Goal: Communication & Community: Answer question/provide support

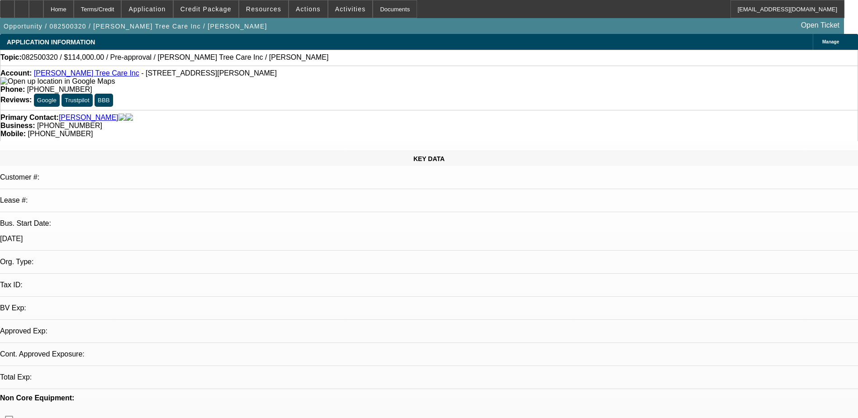
select select "0"
select select "2"
select select "0.1"
select select "1"
select select "2"
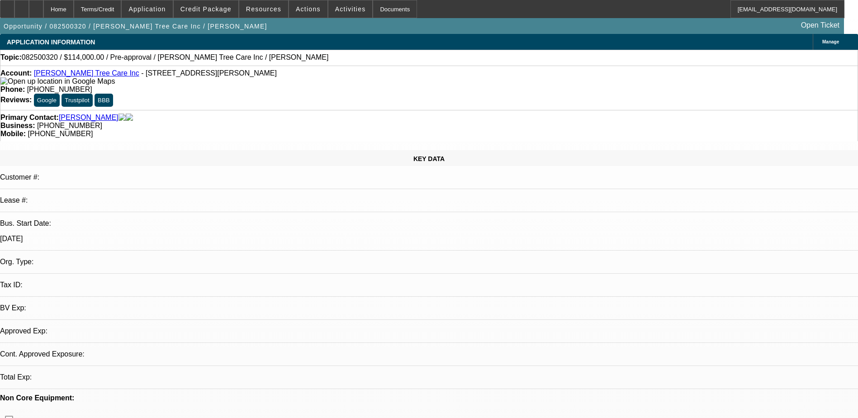
select select "4"
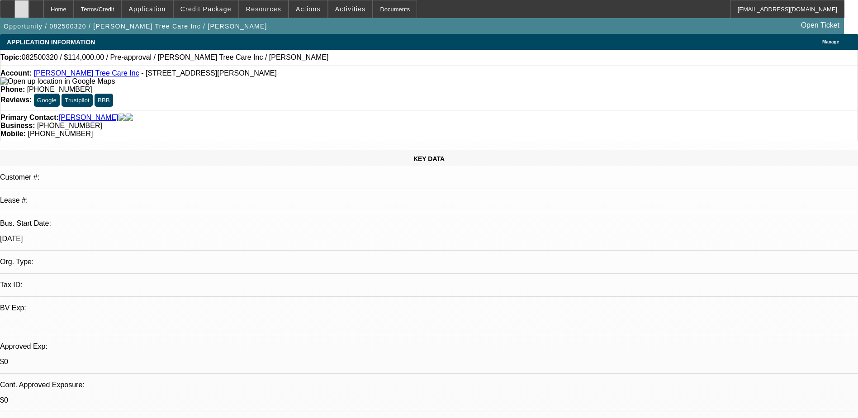
click at [29, 6] on div at bounding box center [21, 9] width 14 height 18
click at [29, 5] on div at bounding box center [21, 9] width 14 height 18
click at [29, 9] on div at bounding box center [21, 9] width 14 height 18
click at [29, 14] on div at bounding box center [21, 9] width 14 height 18
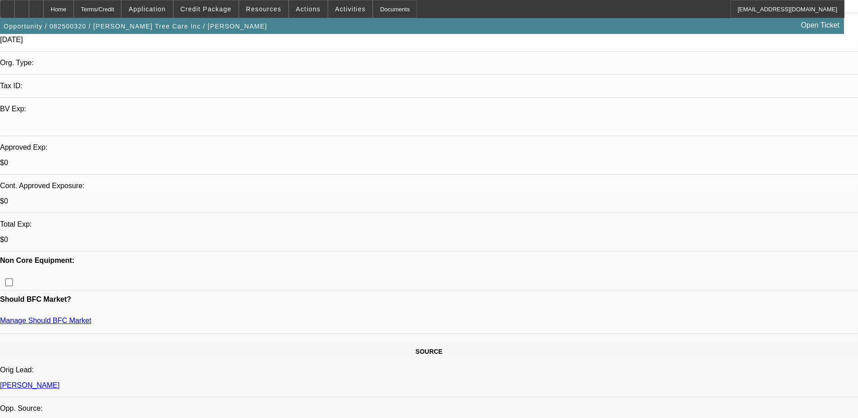
scroll to position [362, 0]
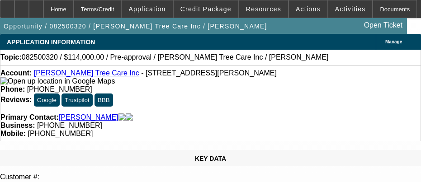
select select "0"
select select "2"
select select "0.1"
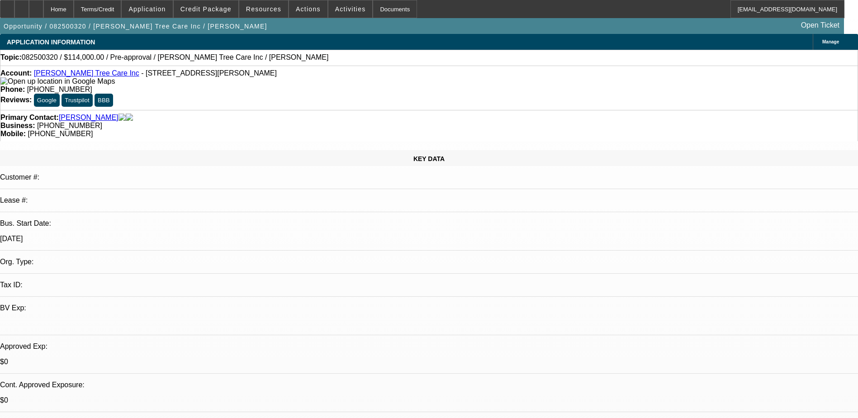
select select "1"
select select "2"
select select "4"
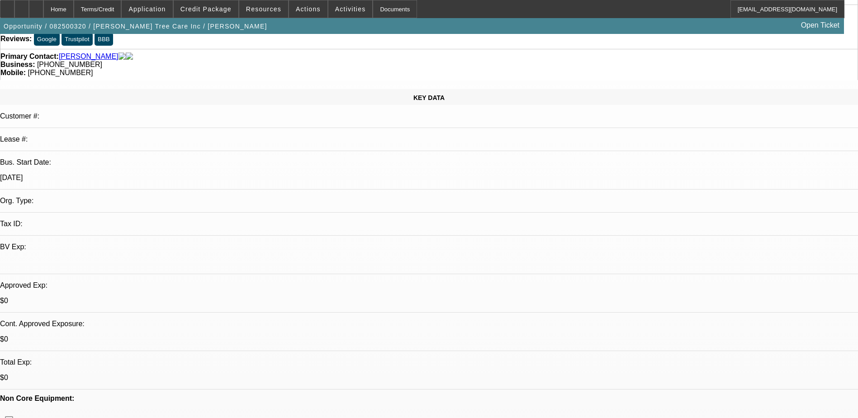
scroll to position [181, 0]
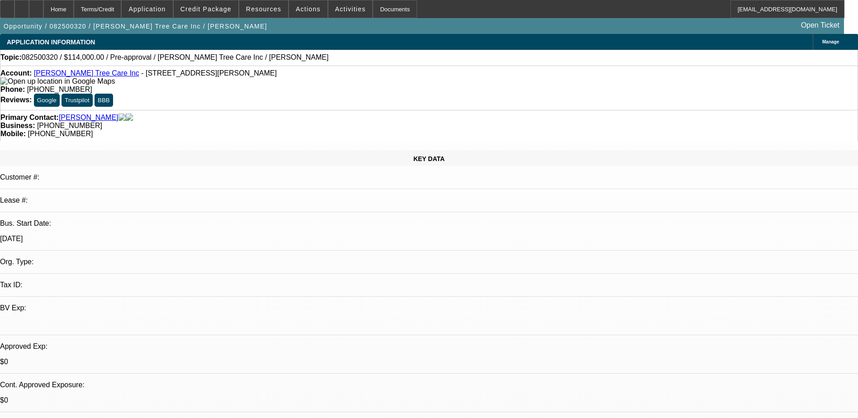
click at [812, 37] on div "Manage" at bounding box center [834, 42] width 45 height 16
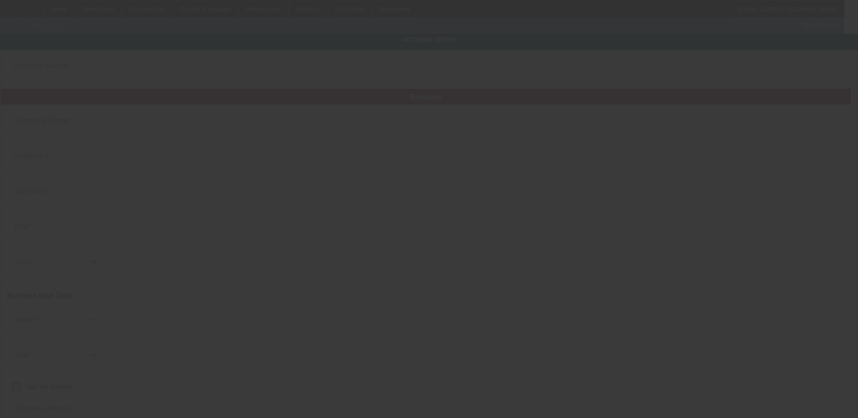
type input "[PERSON_NAME] Tree Care Inc"
type input "3750 Francis Circle"
type input "30004"
type input "Alpharetta"
type input "[PHONE_NUMBER]"
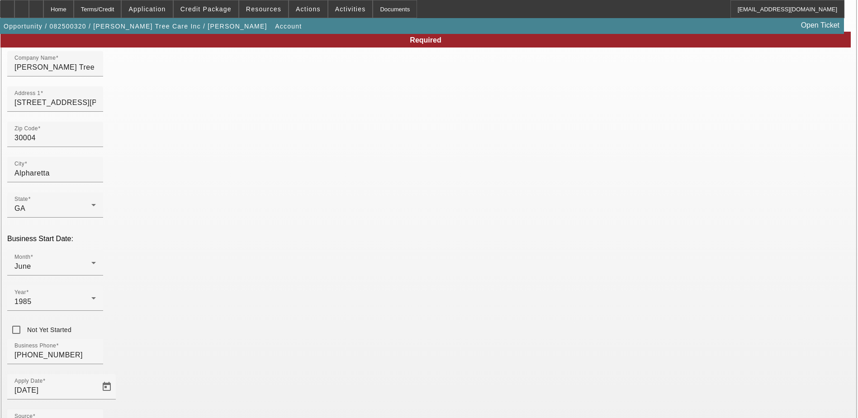
scroll to position [115, 0]
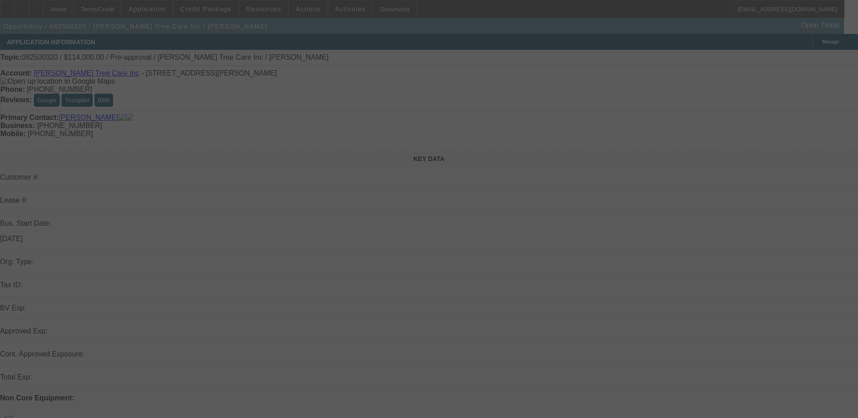
select select "0"
select select "2"
select select "0.1"
select select "4"
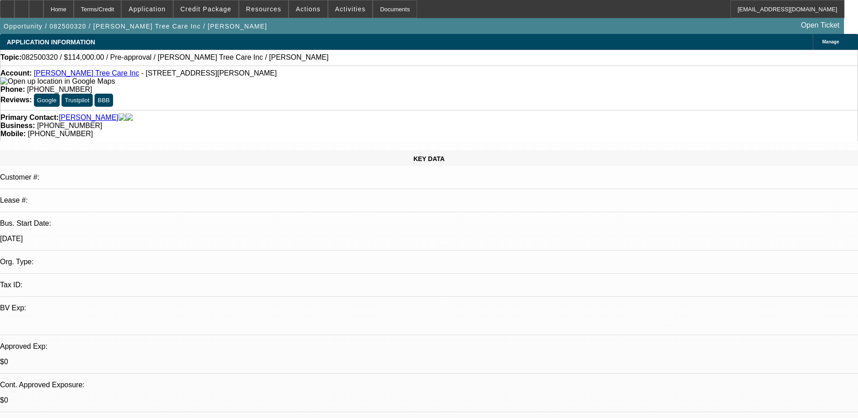
select select "0"
select select "2"
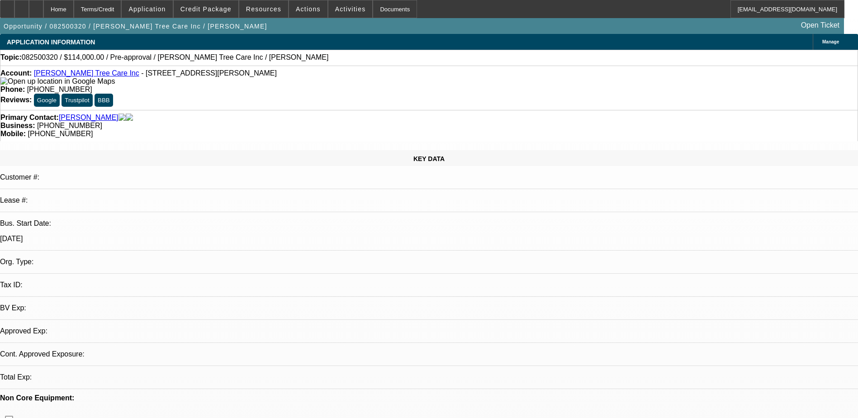
select select "2"
select select "0.1"
select select "4"
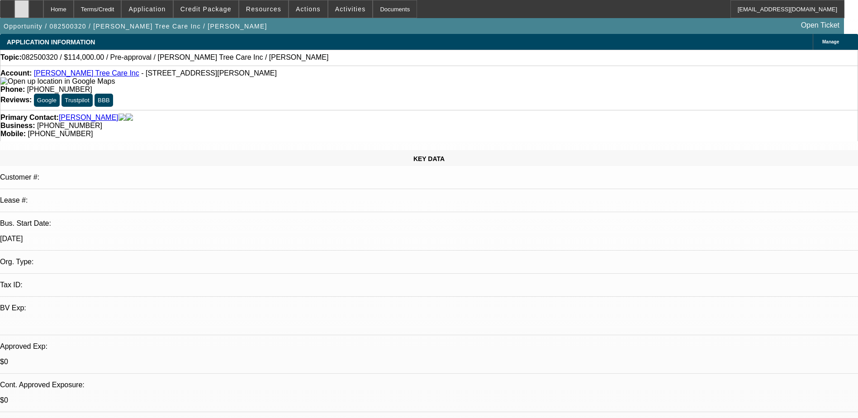
click at [29, 5] on div at bounding box center [21, 9] width 14 height 18
click at [235, 4] on span at bounding box center [206, 9] width 65 height 22
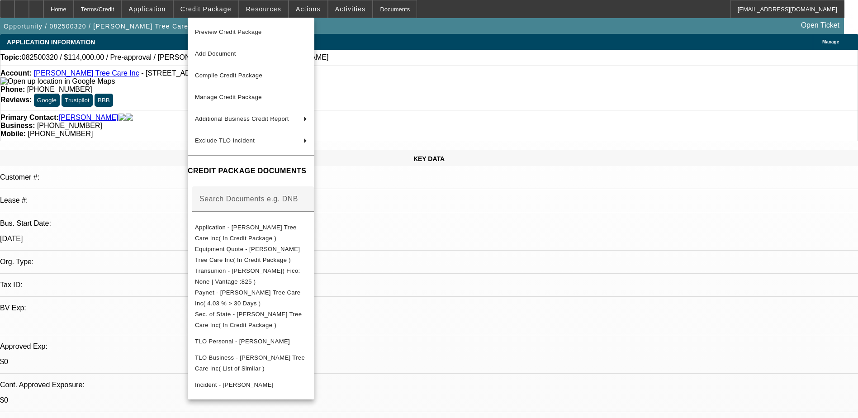
click at [52, 8] on div at bounding box center [429, 209] width 858 height 418
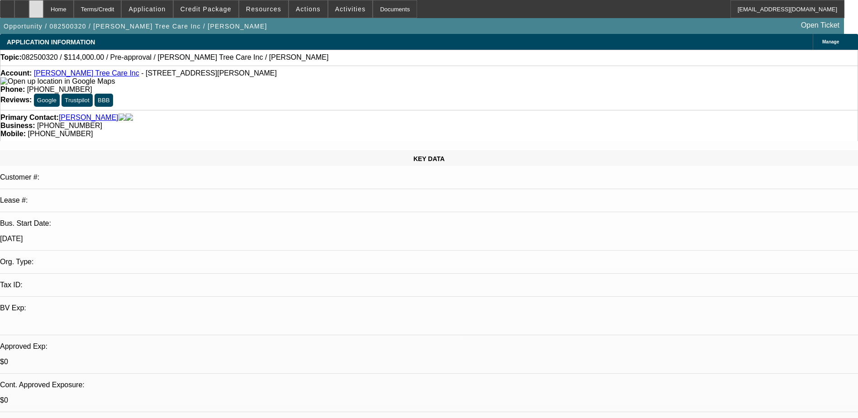
click at [43, 14] on div at bounding box center [36, 9] width 14 height 18
select select "0"
select select "2"
select select "0.1"
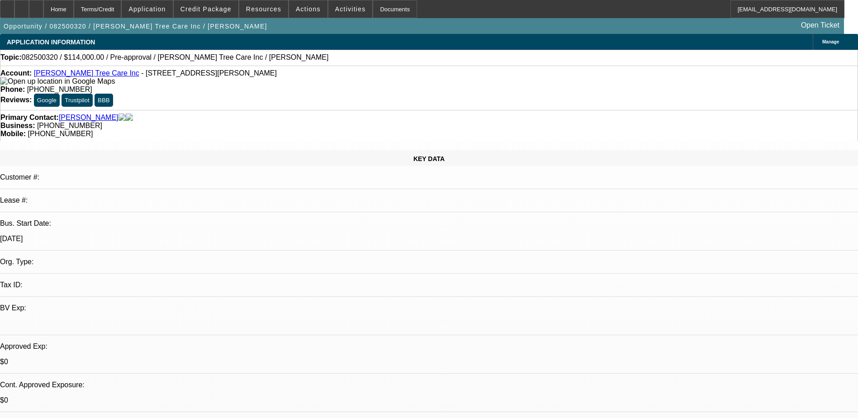
select select "4"
click at [218, 16] on span at bounding box center [206, 9] width 65 height 22
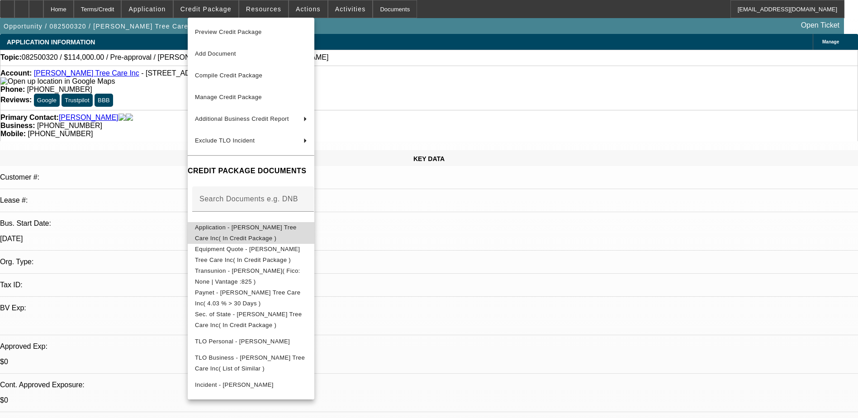
click at [255, 231] on span "Application - Freeman Tree Care Inc( In Credit Package )" at bounding box center [246, 233] width 102 height 18
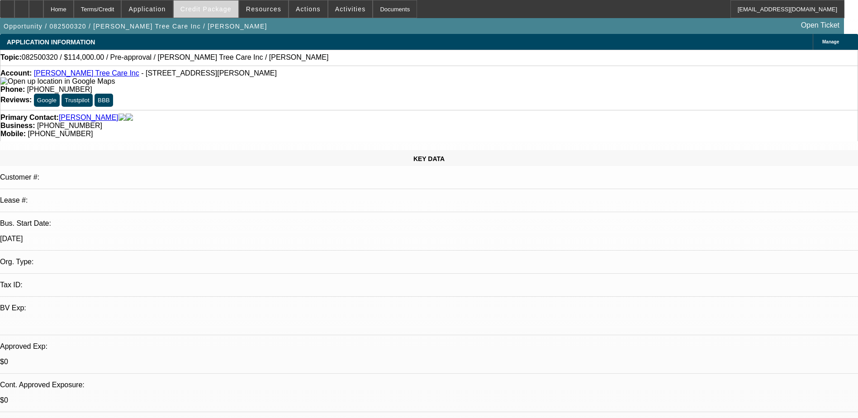
click at [231, 5] on span at bounding box center [206, 9] width 65 height 22
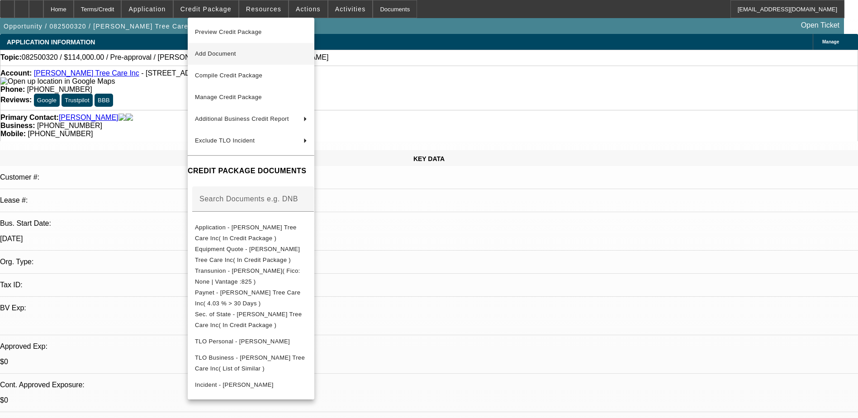
click at [227, 61] on button "Add Document" at bounding box center [251, 54] width 127 height 22
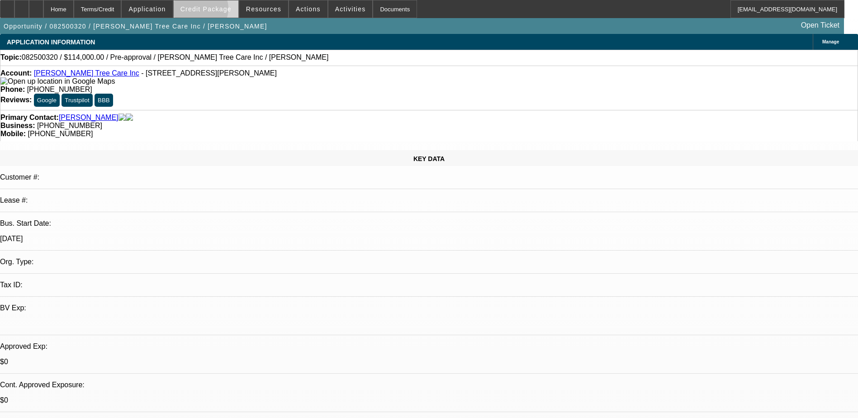
click at [214, 11] on span "Credit Package" at bounding box center [205, 8] width 51 height 7
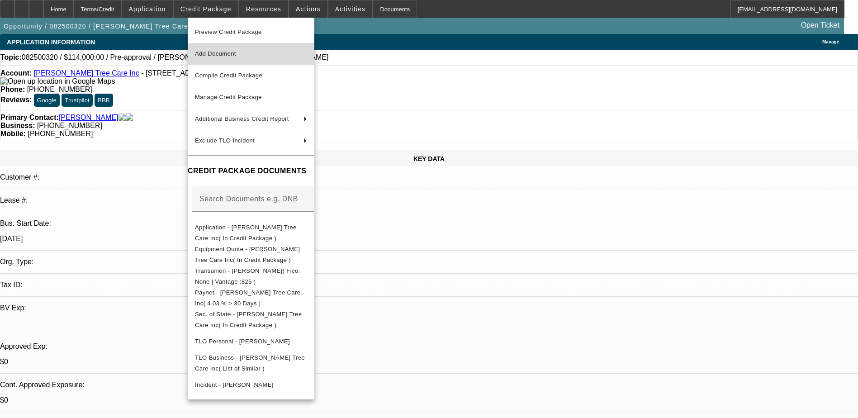
click at [231, 47] on button "Add Document" at bounding box center [251, 54] width 127 height 22
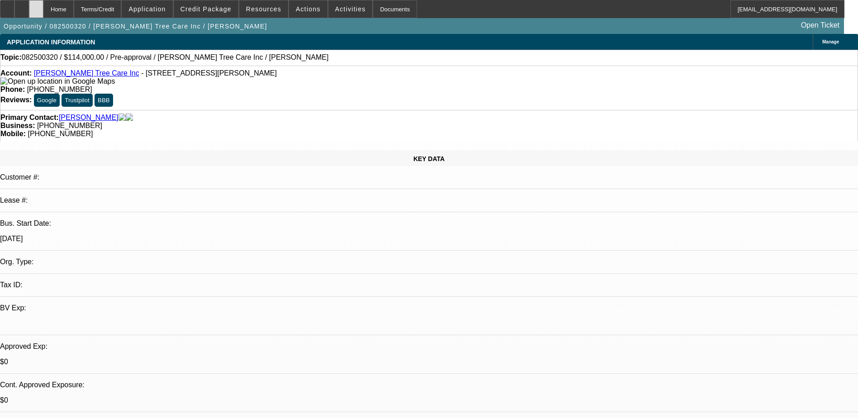
click at [43, 4] on div at bounding box center [36, 9] width 14 height 18
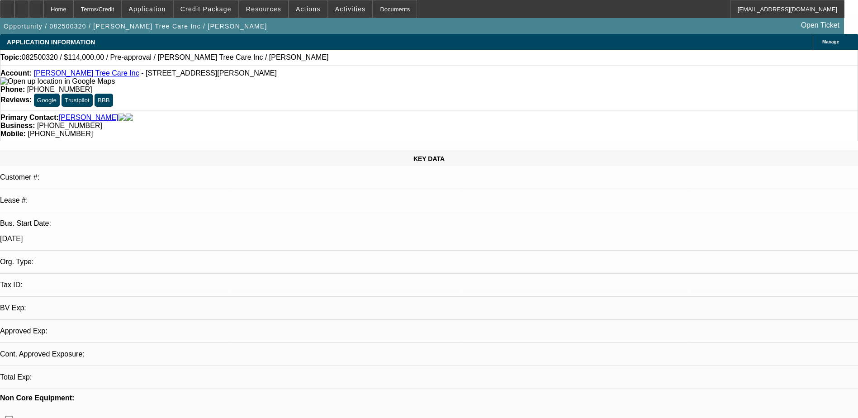
select select "0"
select select "2"
select select "0.1"
select select "4"
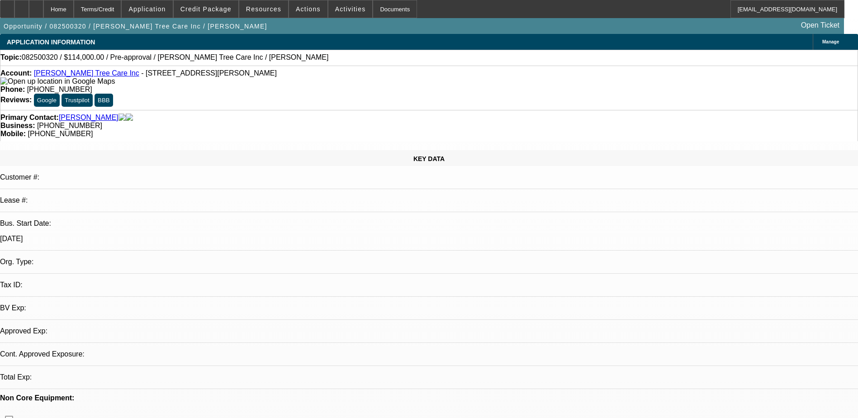
click at [219, 13] on span at bounding box center [206, 9] width 65 height 22
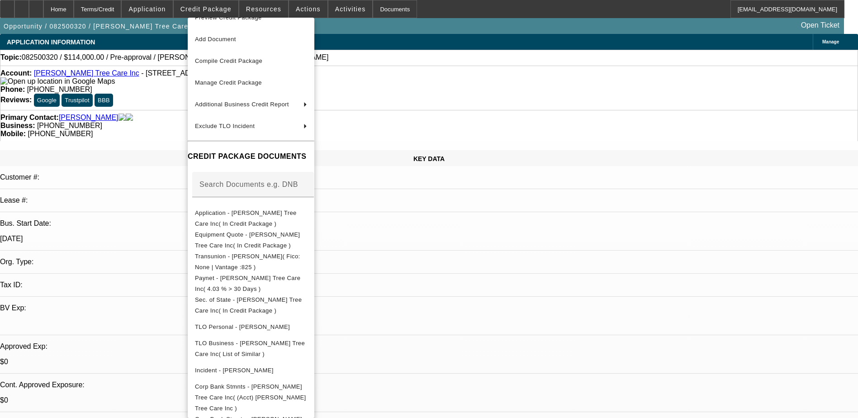
scroll to position [28, 0]
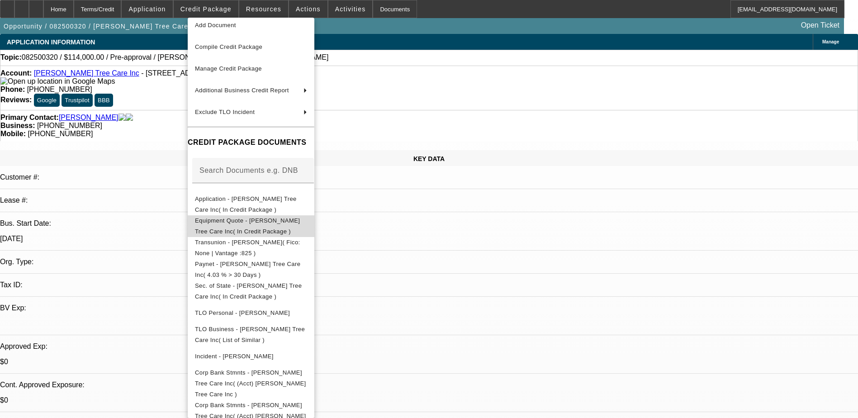
click at [249, 220] on span "Equipment Quote - Freeman Tree Care Inc( In Credit Package )" at bounding box center [247, 226] width 105 height 18
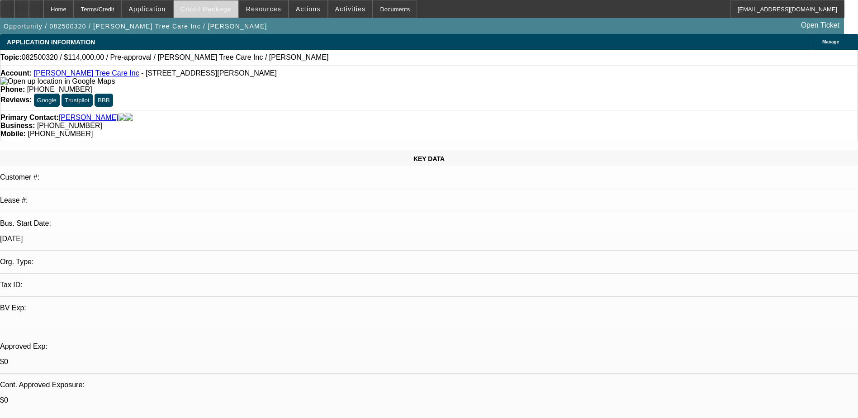
click at [223, 14] on span at bounding box center [206, 9] width 65 height 22
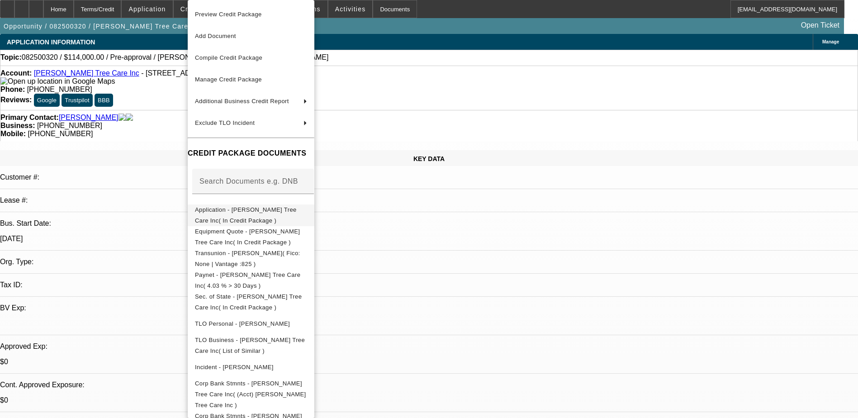
click at [262, 211] on span "Application - Freeman Tree Care Inc( In Credit Package )" at bounding box center [246, 215] width 102 height 18
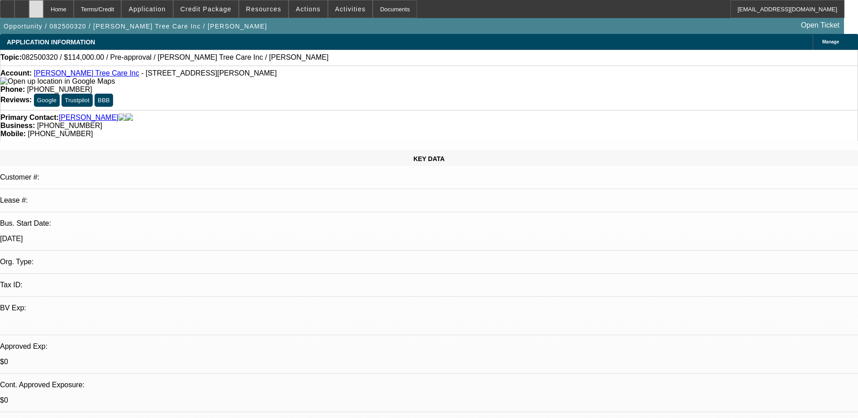
click at [43, 12] on div at bounding box center [36, 9] width 14 height 18
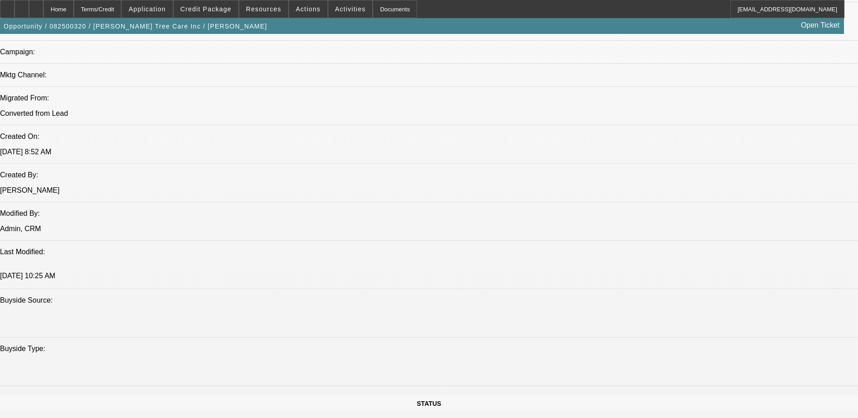
select select "0"
select select "2"
select select "0.1"
select select "4"
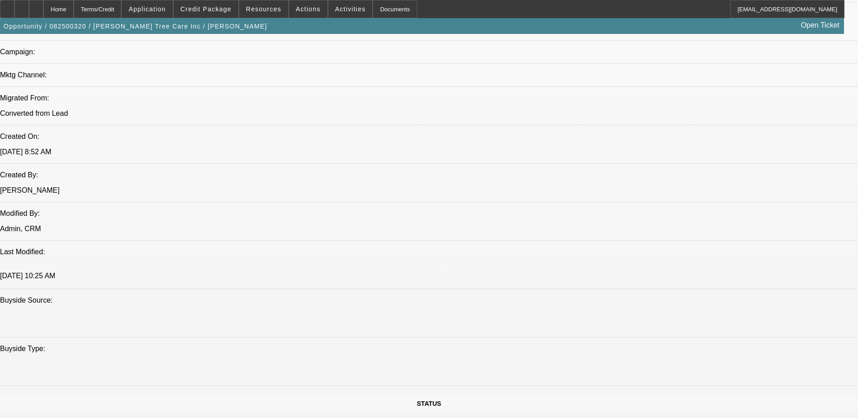
scroll to position [589, 0]
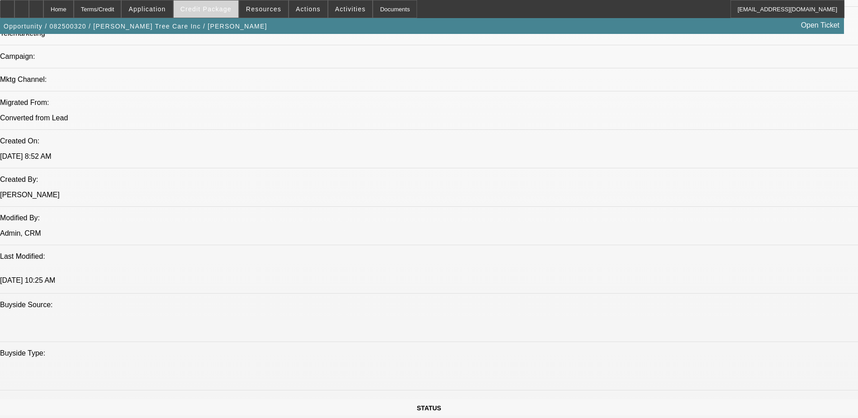
click at [191, 6] on span at bounding box center [206, 9] width 65 height 22
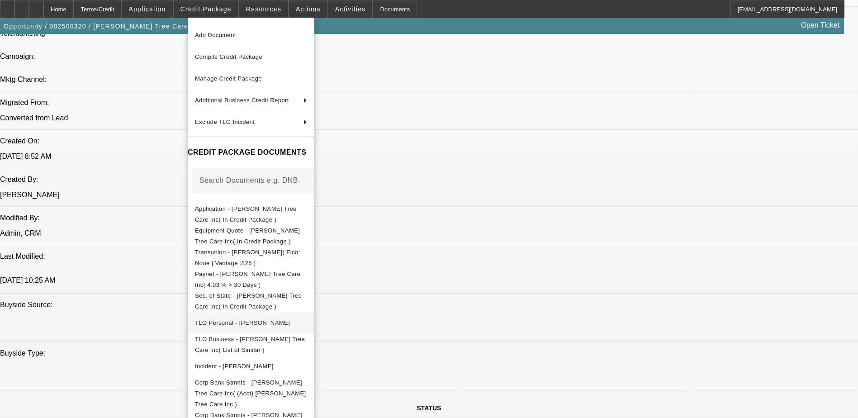
scroll to position [28, 0]
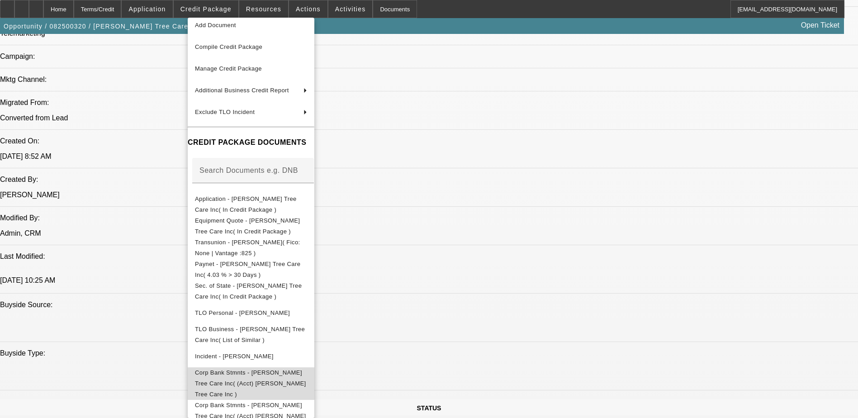
click at [249, 378] on span "Corp Bank Stmnts - Freeman Tree Care Inc( (Acct) Freeman Tree Care Inc )" at bounding box center [251, 383] width 112 height 33
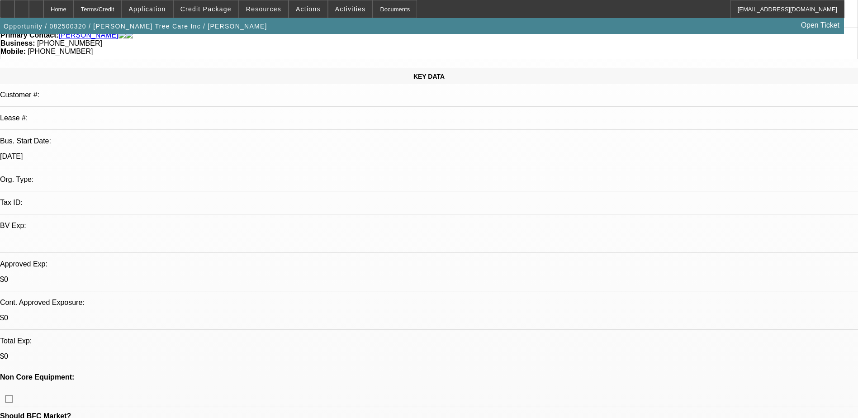
scroll to position [1, 0]
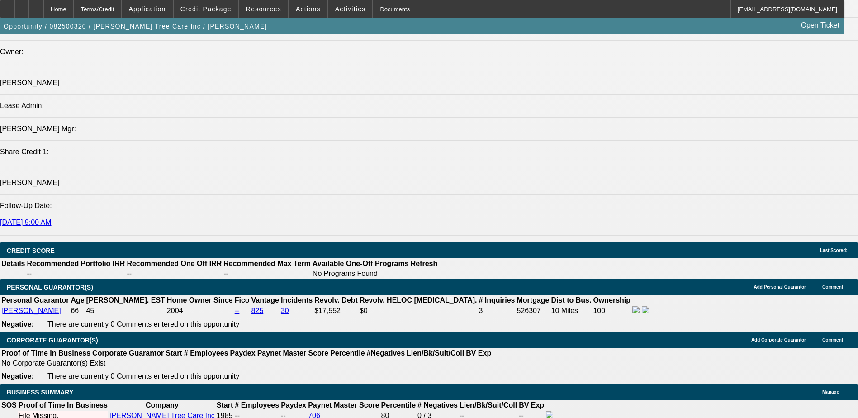
scroll to position [1040, 0]
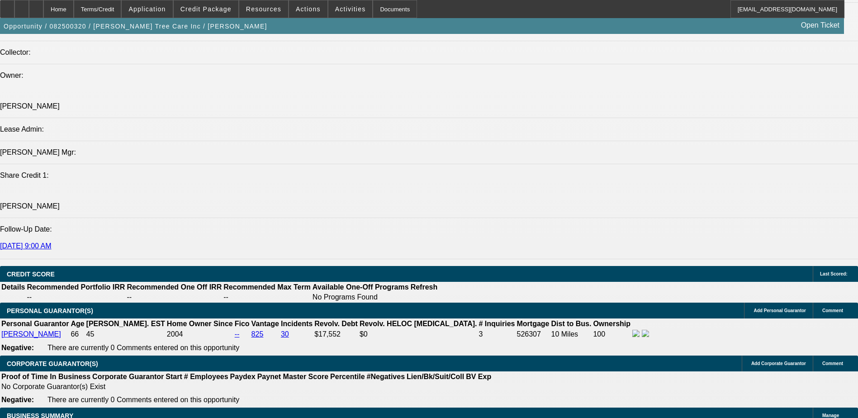
drag, startPoint x: 607, startPoint y: 192, endPoint x: 689, endPoint y: 197, distance: 82.5
drag, startPoint x: 689, startPoint y: 197, endPoint x: 681, endPoint y: 206, distance: 11.9
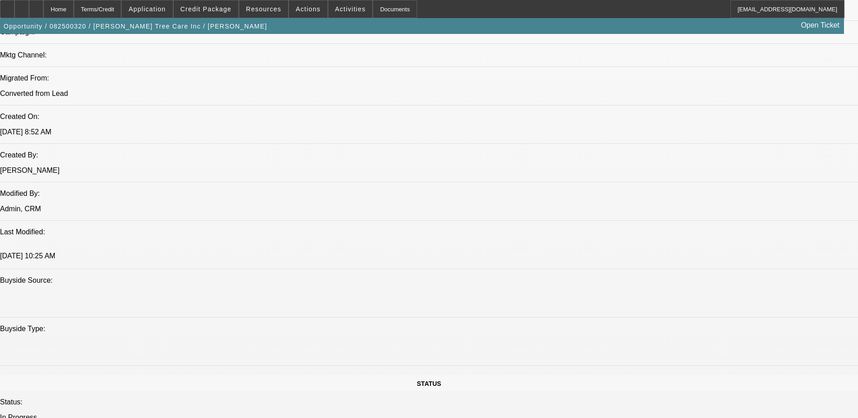
scroll to position [497, 0]
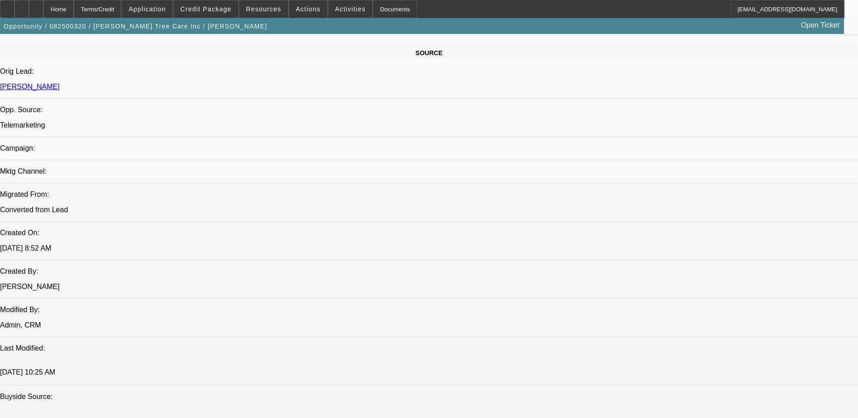
drag, startPoint x: 591, startPoint y: 186, endPoint x: 658, endPoint y: 186, distance: 66.9
drag, startPoint x: 658, startPoint y: 186, endPoint x: 653, endPoint y: 198, distance: 13.0
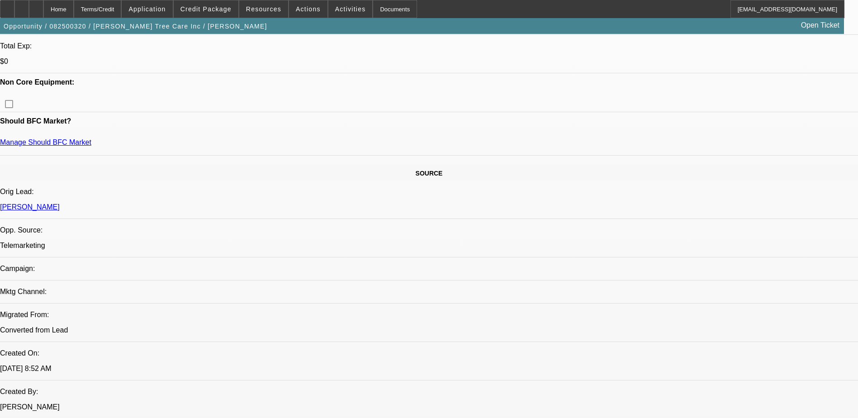
scroll to position [271, 0]
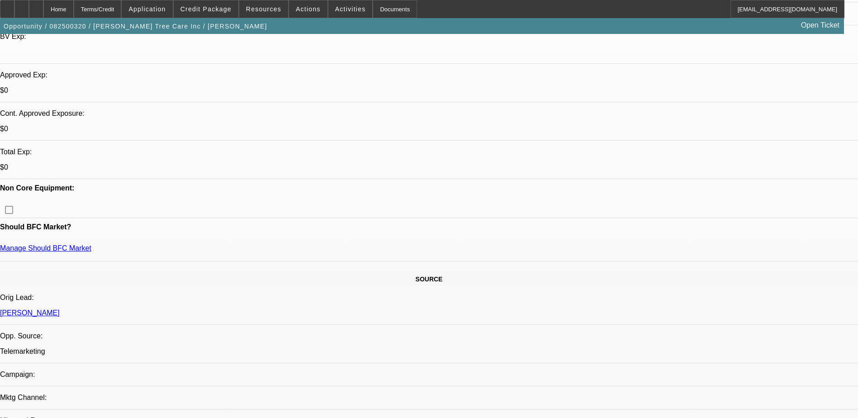
drag, startPoint x: 585, startPoint y: 190, endPoint x: 609, endPoint y: 192, distance: 24.0
drag, startPoint x: 609, startPoint y: 192, endPoint x: 600, endPoint y: 198, distance: 10.4
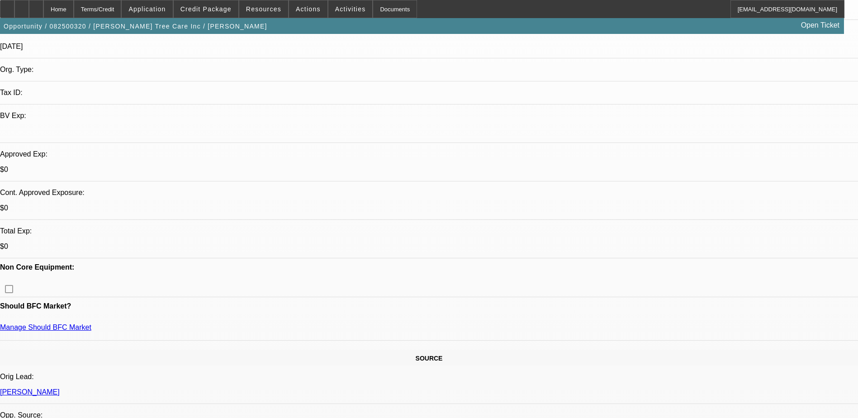
scroll to position [45, 0]
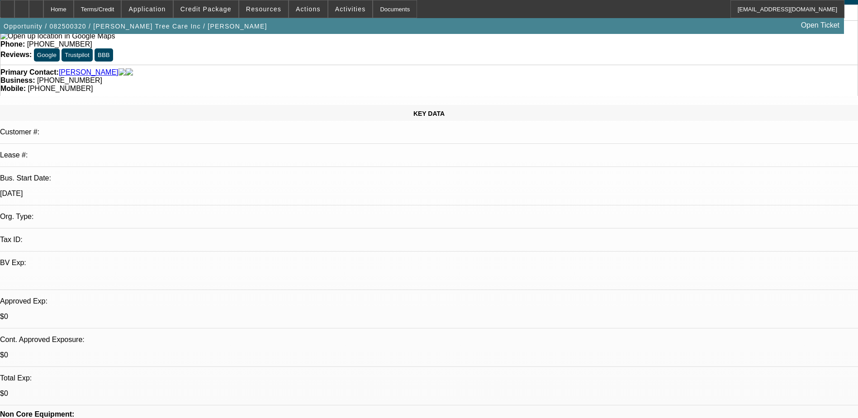
radio input "true"
type textarea "S"
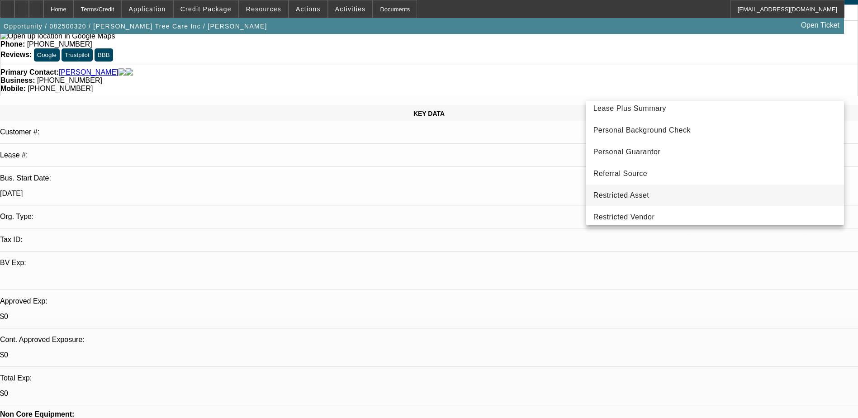
scroll to position [273, 0]
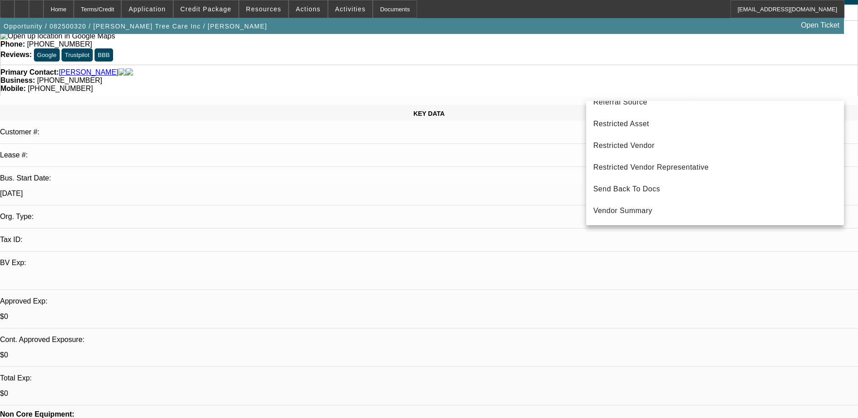
click at [771, 313] on div at bounding box center [429, 209] width 858 height 418
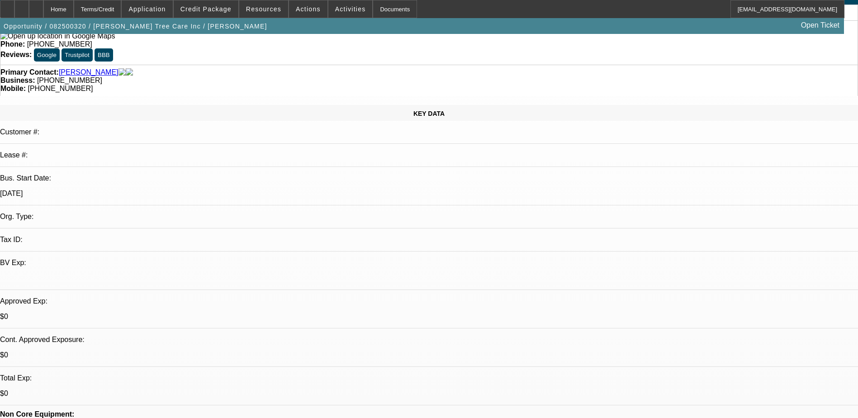
drag, startPoint x: 800, startPoint y: 167, endPoint x: 788, endPoint y: 169, distance: 12.3
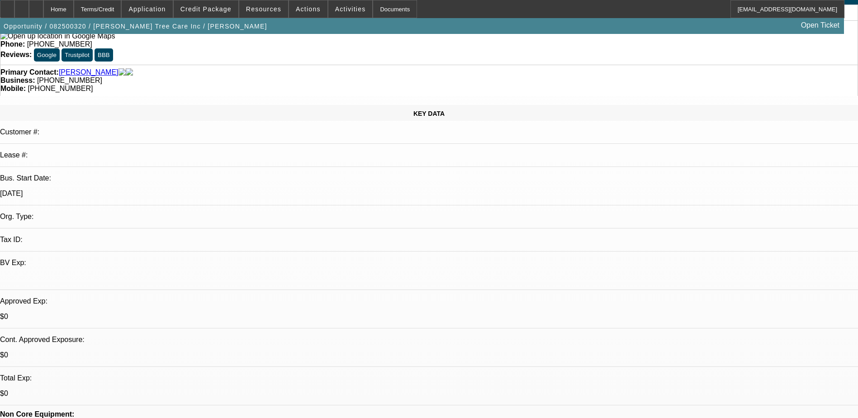
drag, startPoint x: 778, startPoint y: 176, endPoint x: 763, endPoint y: 177, distance: 15.4
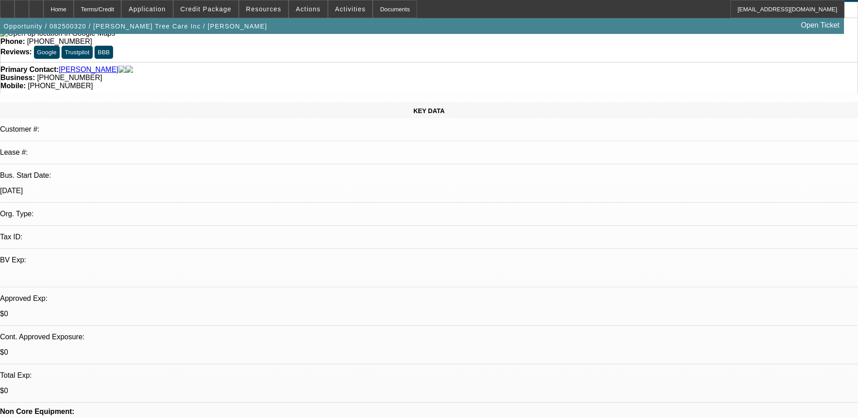
scroll to position [0, 0]
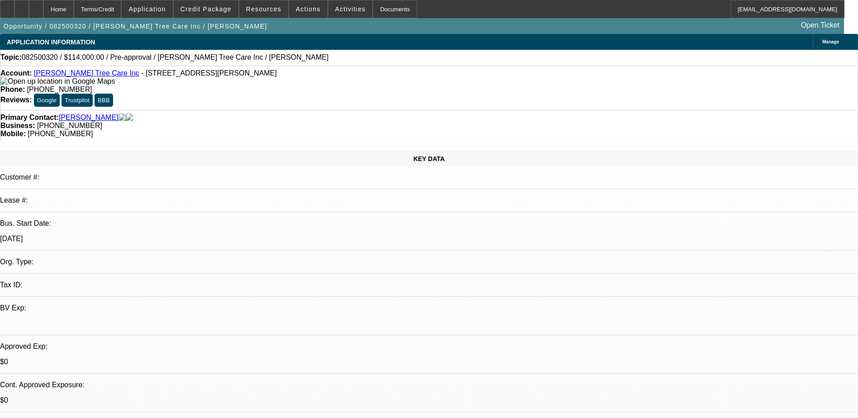
type textarea "First contact was July 2nd. Reached out to me Aug 12th. Charles is looking to f…"
drag, startPoint x: 141, startPoint y: 56, endPoint x: 201, endPoint y: 62, distance: 59.6
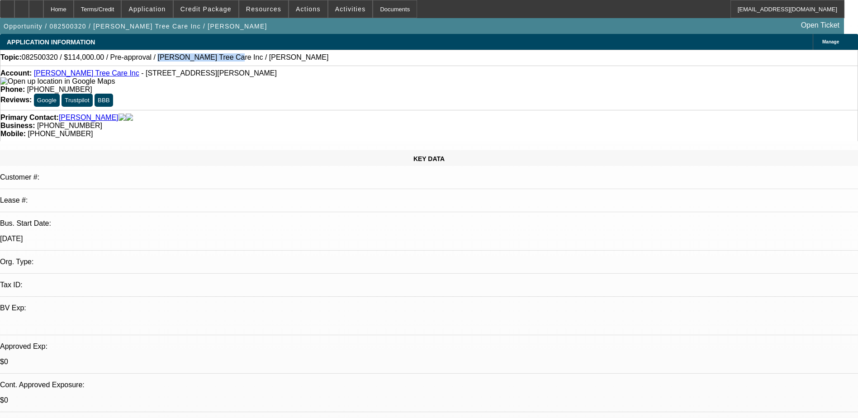
click at [201, 61] on div "Topic: 082500320 / $114,000.00 / Pre-approval / Freeman Tree Care Inc / Freeman…" at bounding box center [428, 57] width 857 height 8
copy span "Freeman Tree Care Inc"
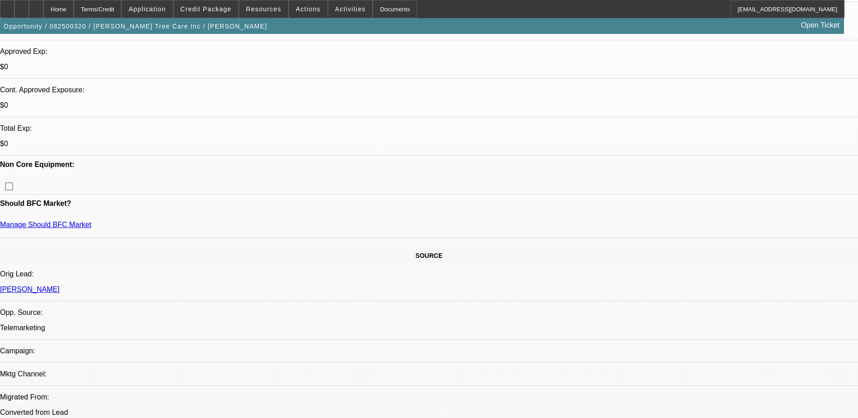
scroll to position [362, 0]
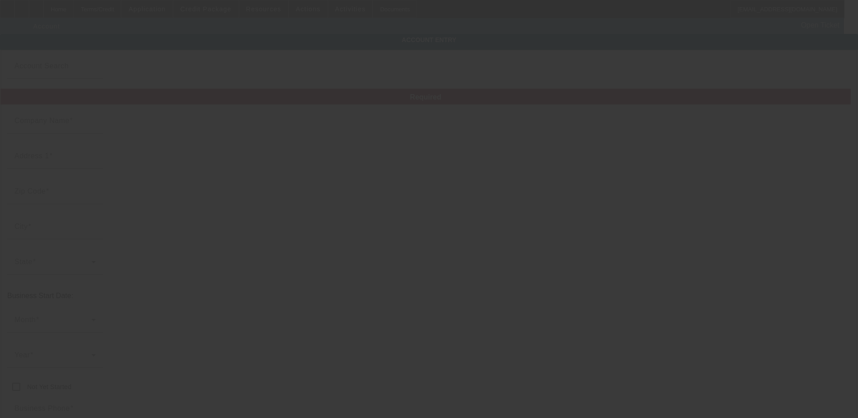
type input "Freeman Tree Care Inc"
type input "3750 Francis Circle"
type input "30004"
type input "Alpharetta"
type input "(770) 442-1480"
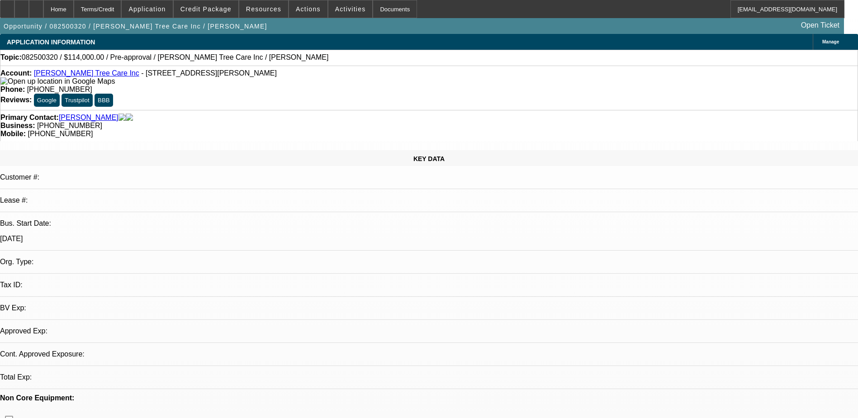
select select "0"
select select "2"
select select "0.1"
select select "4"
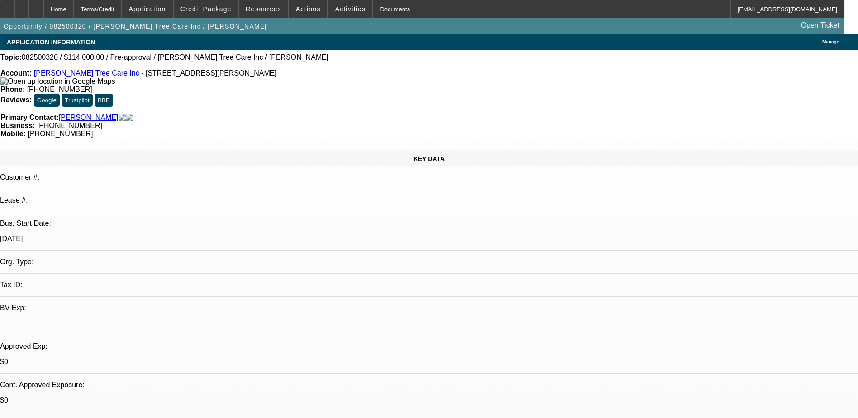
type textarea "R"
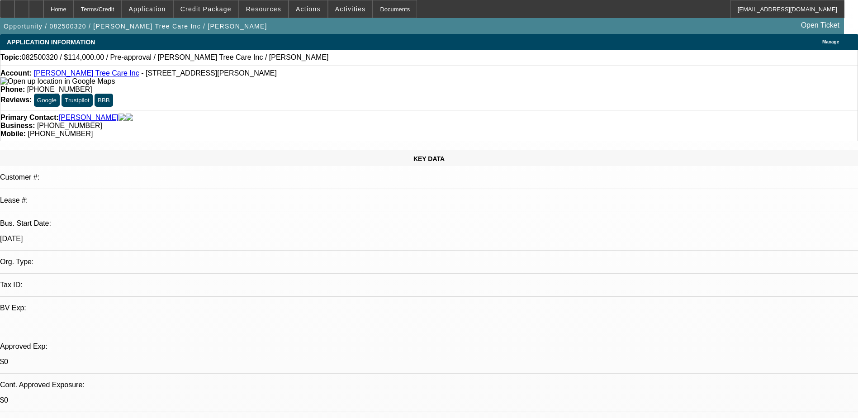
type textarea "First"
radio input "true"
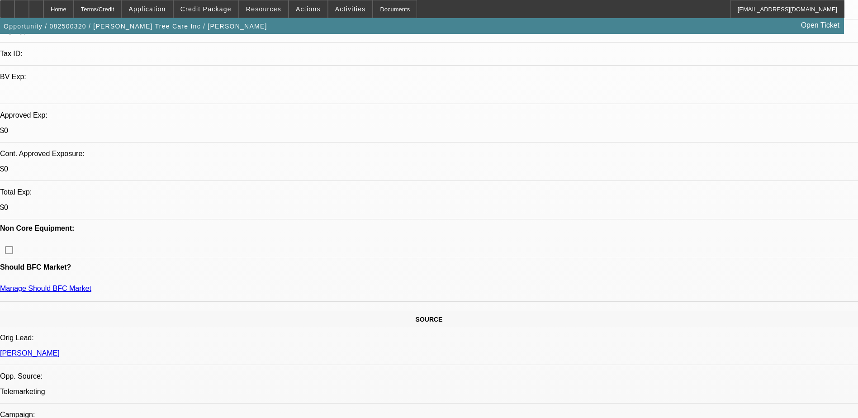
scroll to position [316, 0]
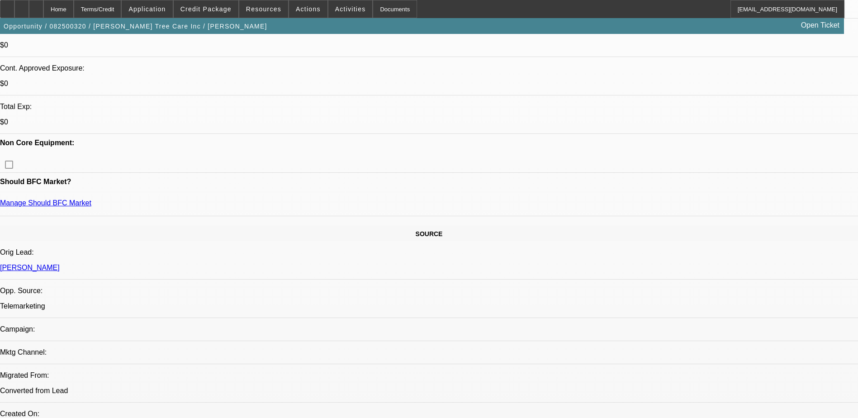
type textarea "First contact July 2nd. Reached out to me Aug 12. looking to finance a $114,000…"
radio input "true"
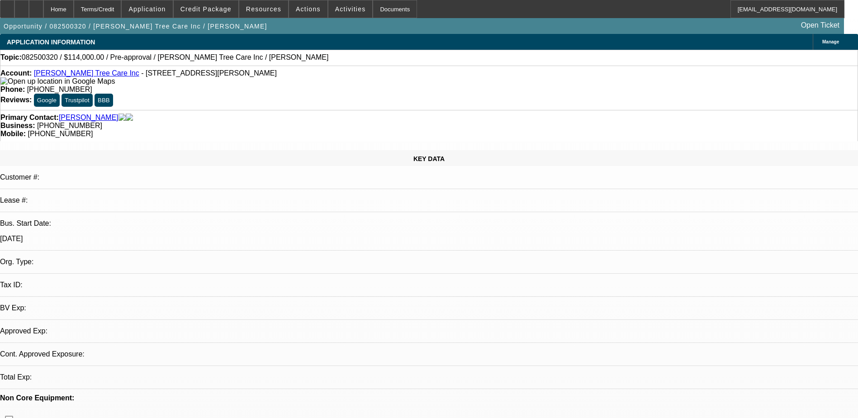
select select "0"
select select "2"
select select "0.1"
select select "1"
select select "2"
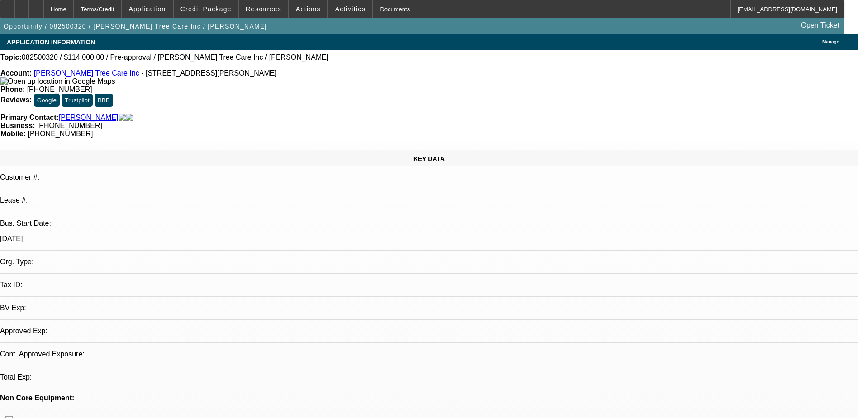
select select "4"
drag, startPoint x: 625, startPoint y: 193, endPoint x: 638, endPoint y: 201, distance: 16.1
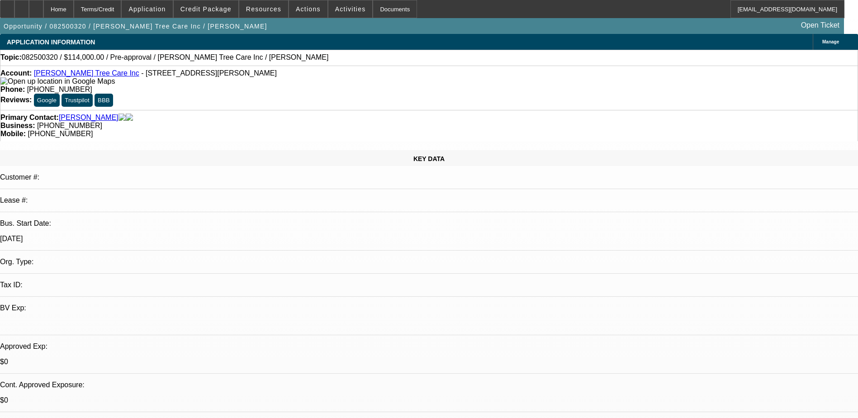
drag, startPoint x: 677, startPoint y: 184, endPoint x: 640, endPoint y: 110, distance: 82.9
drag, startPoint x: 640, startPoint y: 110, endPoint x: 662, endPoint y: 186, distance: 79.2
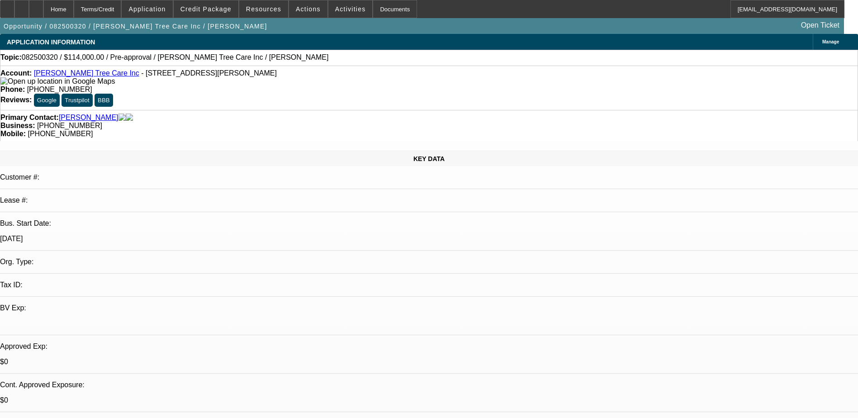
drag, startPoint x: 662, startPoint y: 186, endPoint x: 601, endPoint y: 161, distance: 66.5
select select "0"
select select "2"
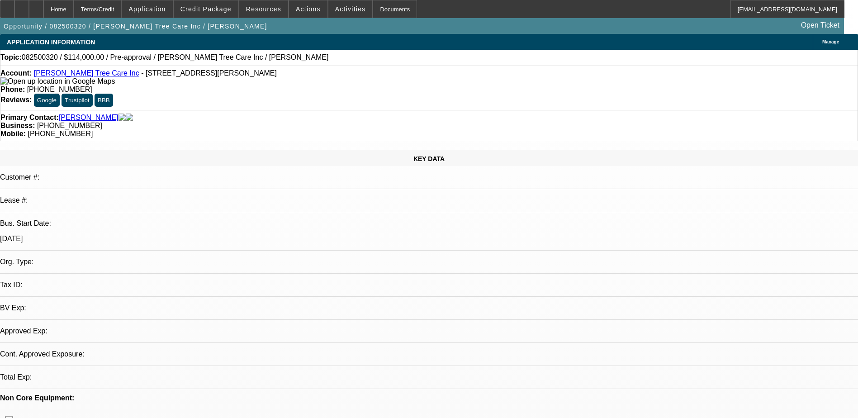
select select "0.1"
select select "1"
select select "2"
select select "4"
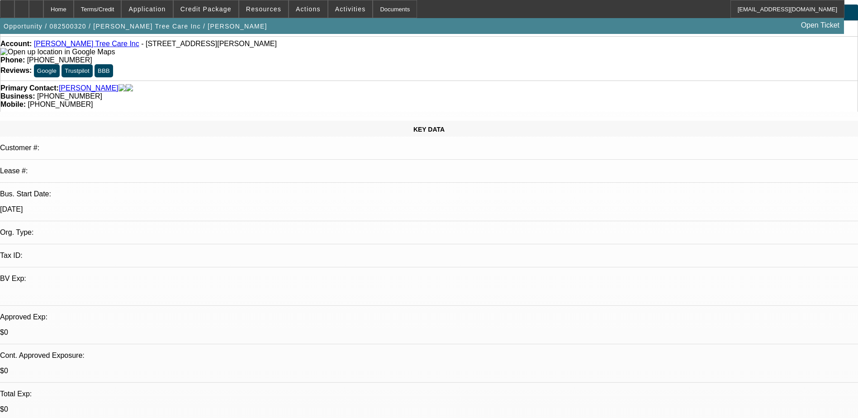
scroll to position [45, 0]
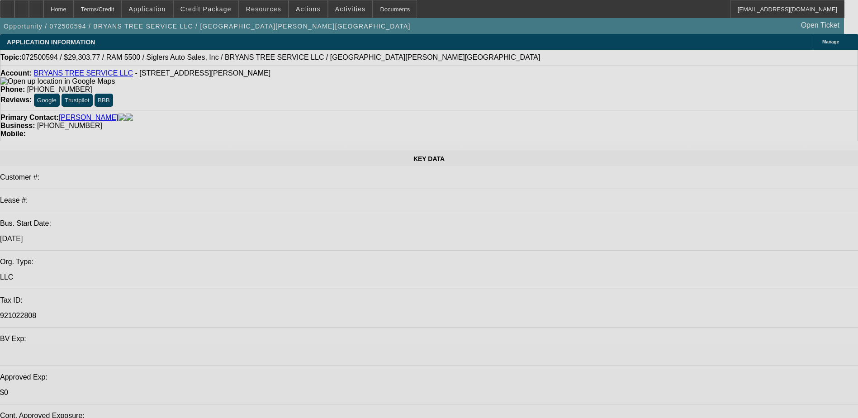
select select "0"
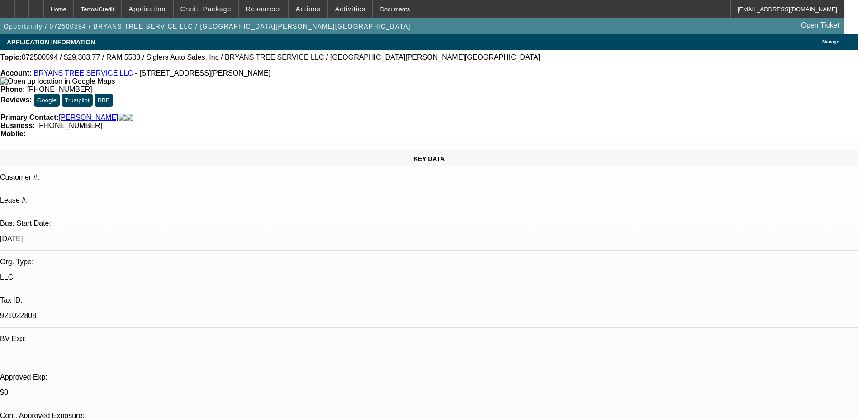
select select "2"
select select "0"
select select "2"
select select "0.1"
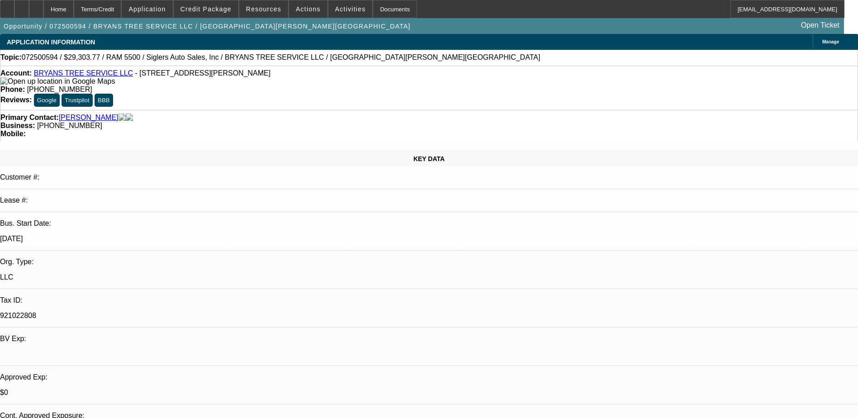
select select "0"
select select "2"
select select "0.1"
select select "0"
select select "2"
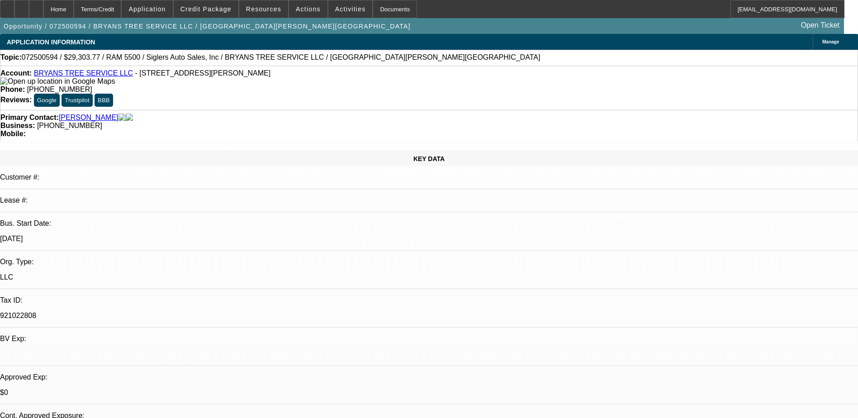
select select "0.1"
select select "1"
select select "2"
select select "6"
select select "1"
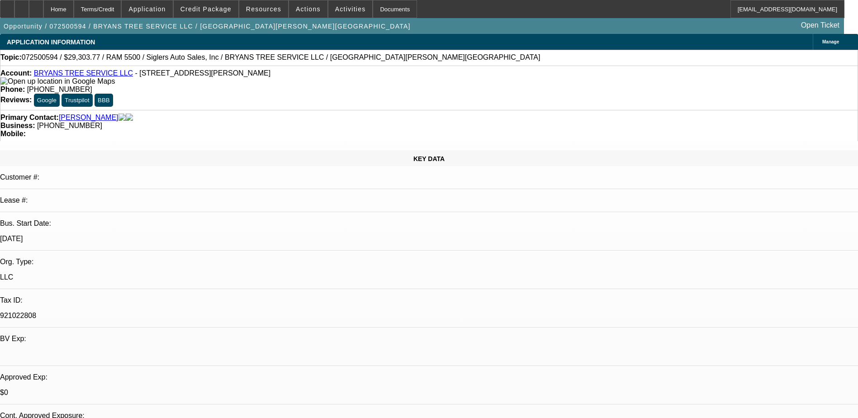
select select "2"
select select "4"
select select "1"
select select "2"
select select "4"
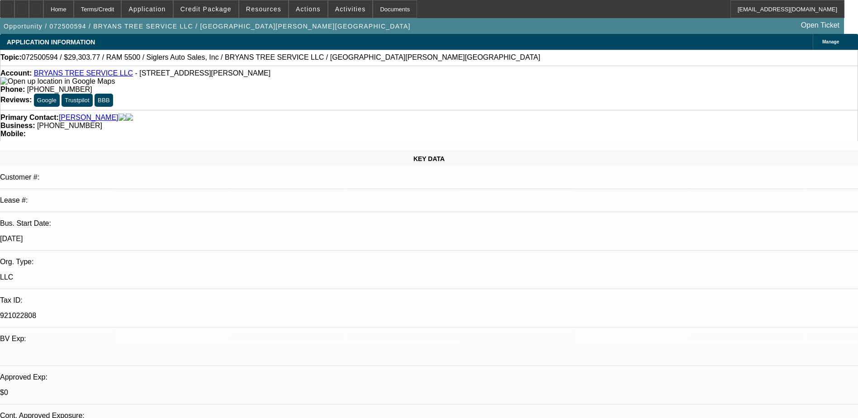
select select "1"
select select "2"
select select "4"
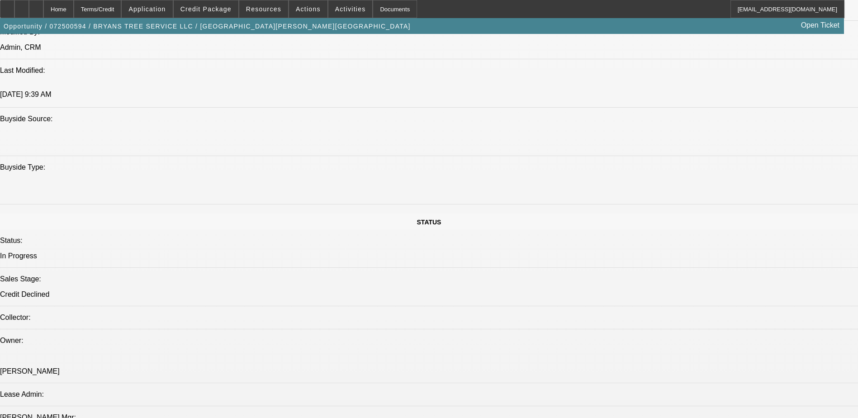
scroll to position [678, 0]
